Goal: Navigation & Orientation: Find specific page/section

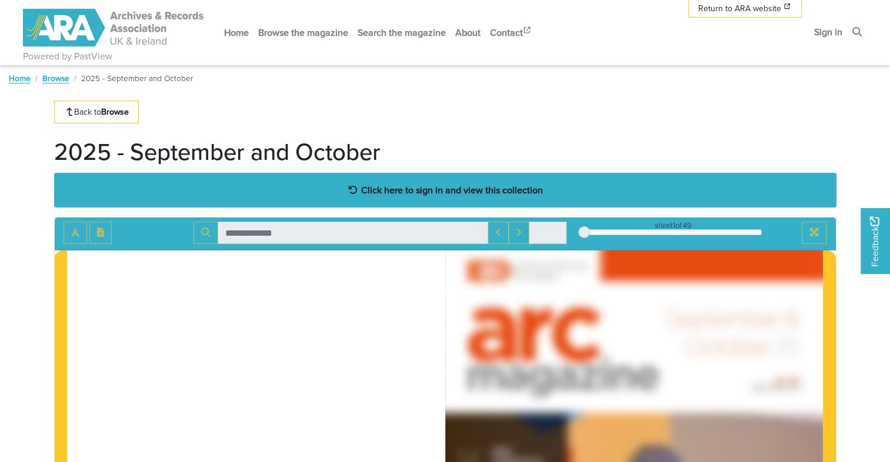
click at [418, 194] on strong "Click here to sign in and view this collection" at bounding box center [452, 190] width 182 height 13
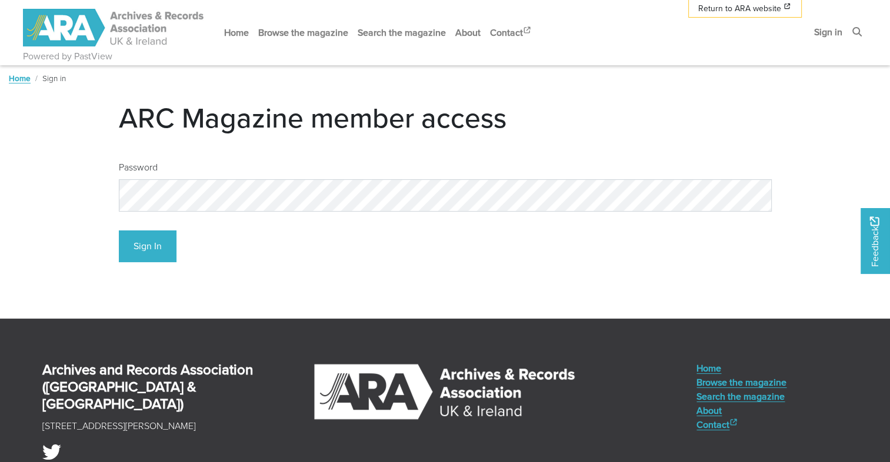
click at [144, 227] on div "Sign In" at bounding box center [445, 242] width 653 height 42
click at [145, 255] on button "Sign In" at bounding box center [148, 247] width 58 height 32
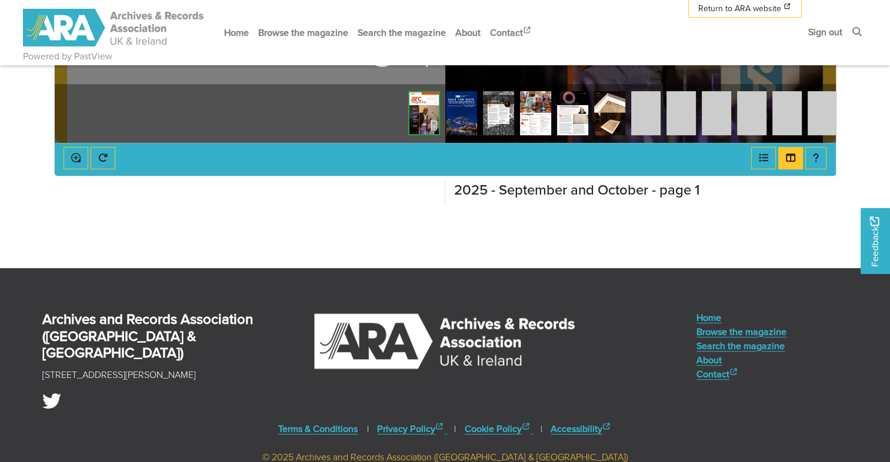
scroll to position [647, 0]
